Goal: Information Seeking & Learning: Learn about a topic

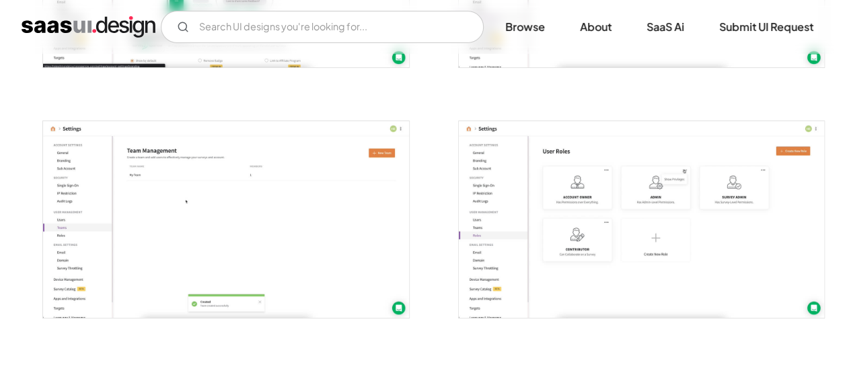
scroll to position [2442, 0]
click at [534, 277] on img "open lightbox" at bounding box center [641, 220] width 365 height 196
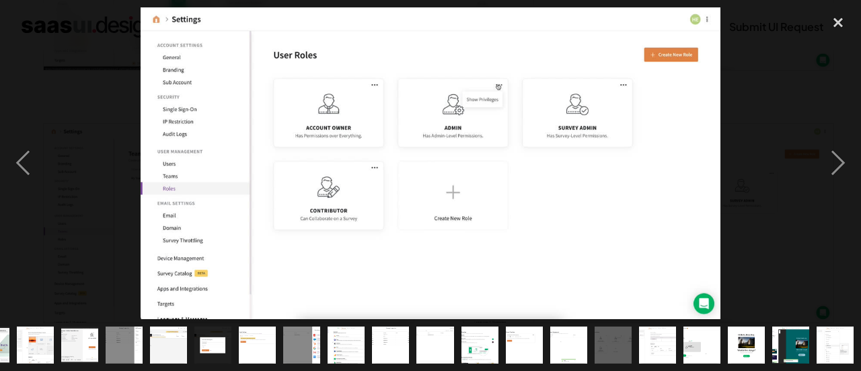
scroll to position [0, 258]
click at [534, 277] on img at bounding box center [431, 163] width 581 height 312
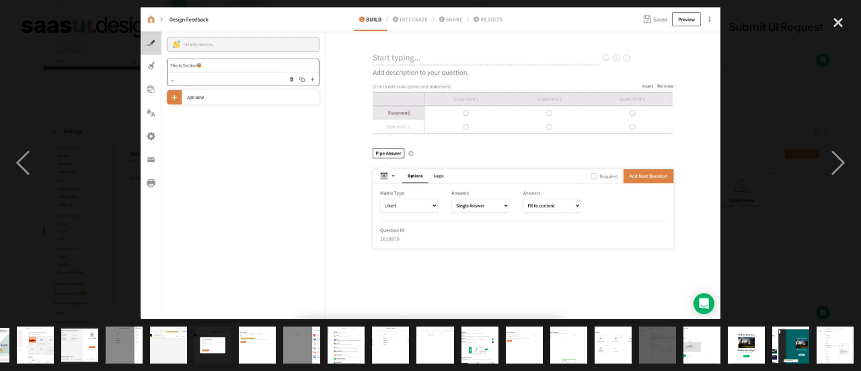
click at [721, 219] on div at bounding box center [430, 163] width 861 height 312
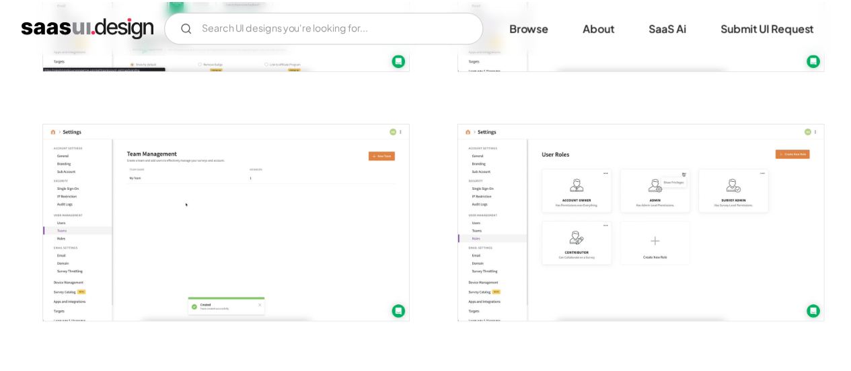
scroll to position [0, 0]
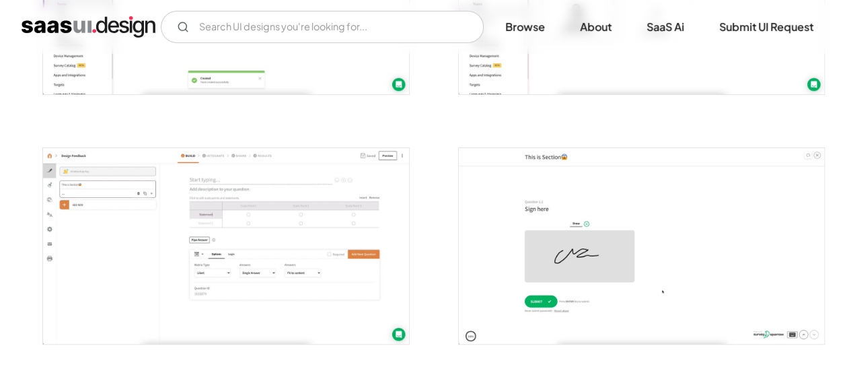
click at [715, 191] on img "open lightbox" at bounding box center [641, 246] width 365 height 196
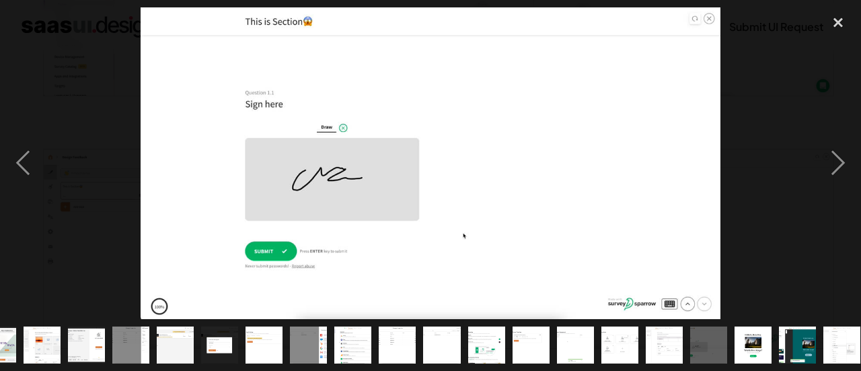
scroll to position [0, 258]
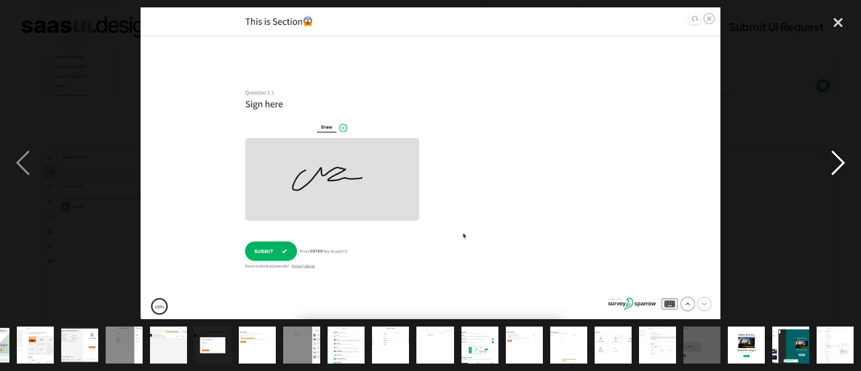
click at [834, 165] on div "next image" at bounding box center [838, 163] width 46 height 312
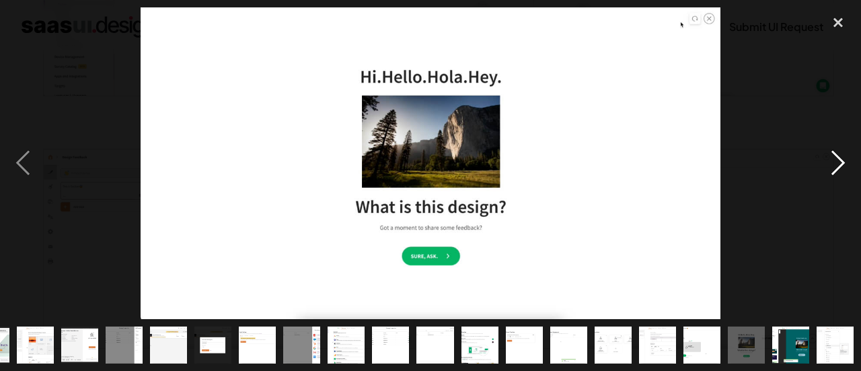
click at [834, 165] on div "next image" at bounding box center [838, 163] width 46 height 312
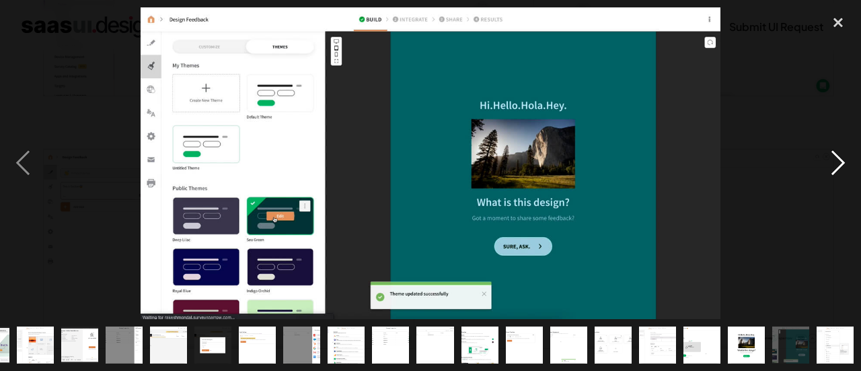
click at [834, 165] on div "next image" at bounding box center [838, 163] width 46 height 312
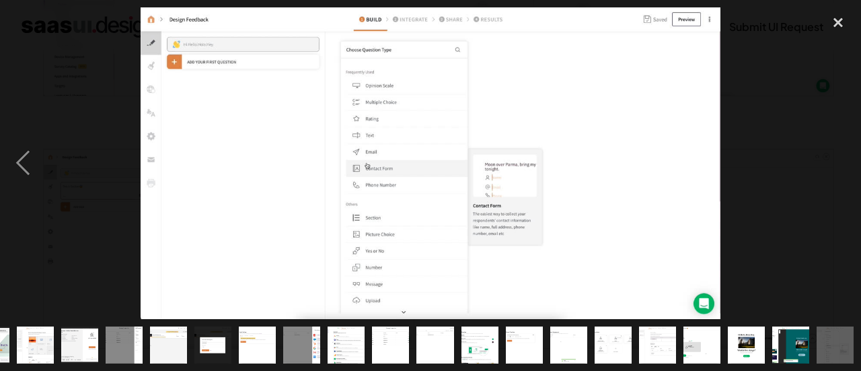
click at [834, 165] on div "next image" at bounding box center [838, 163] width 46 height 312
click at [36, 165] on div "previous image" at bounding box center [23, 163] width 46 height 312
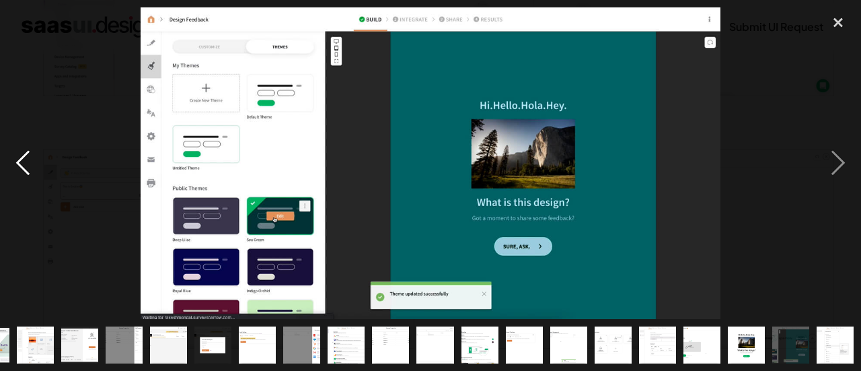
click at [36, 165] on div "previous image" at bounding box center [23, 163] width 46 height 312
